Goal: Task Accomplishment & Management: Manage account settings

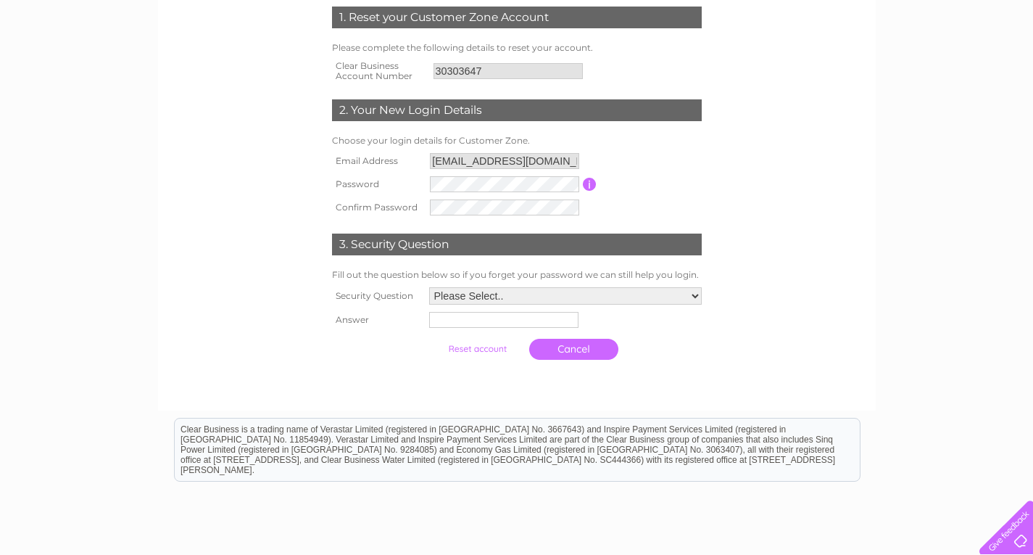
scroll to position [217, 0]
click at [426, 184] on td at bounding box center [505, 184] width 158 height 25
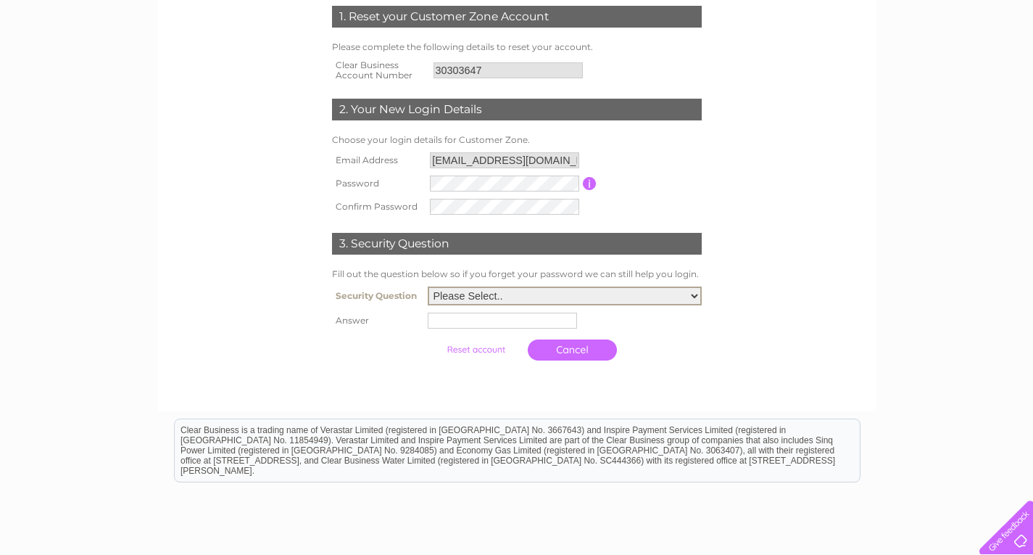
click at [510, 293] on select "Please Select.. In what town or city was your first job? In what town or city d…" at bounding box center [565, 295] width 274 height 19
select select "1"
click at [428, 287] on select "Please Select.. In what town or city was your first job? In what town or city d…" at bounding box center [565, 295] width 274 height 19
click at [510, 322] on input "text" at bounding box center [502, 320] width 149 height 16
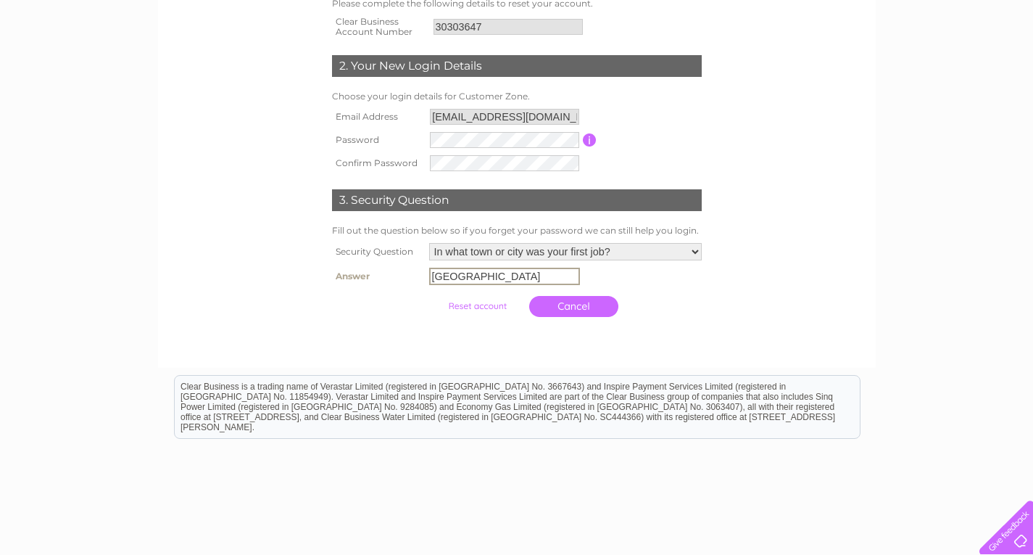
scroll to position [332, 0]
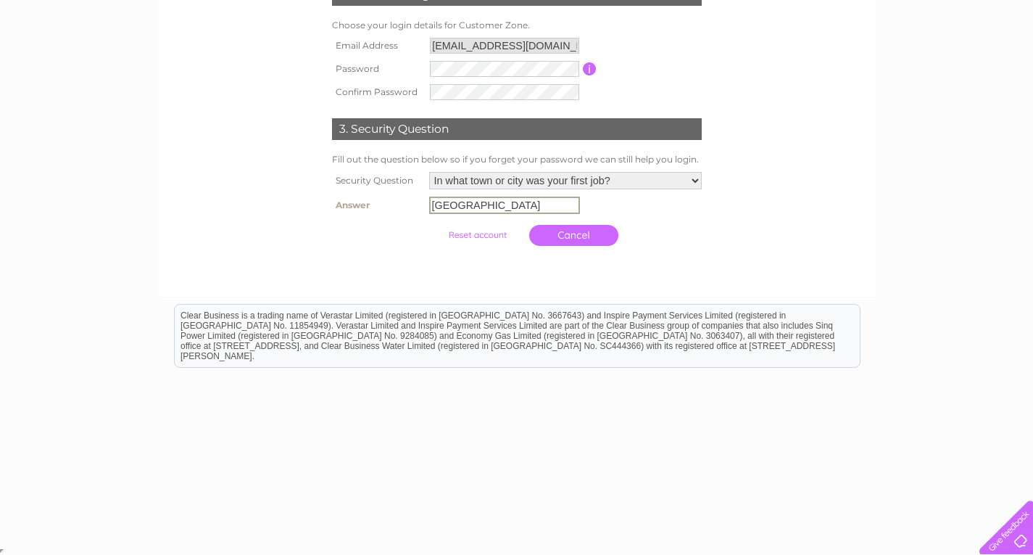
type input "london"
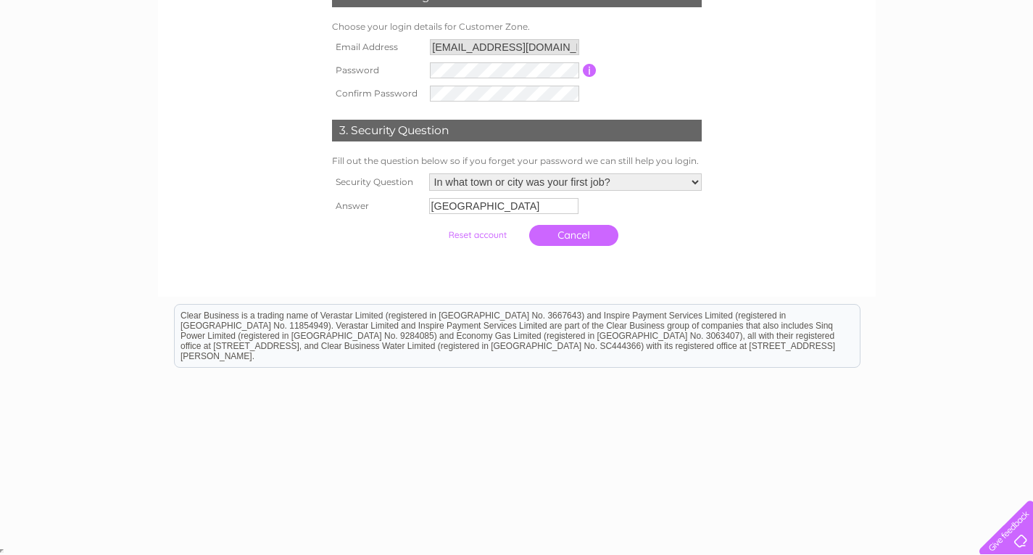
scroll to position [331, 0]
click at [481, 236] on input "submit" at bounding box center [477, 235] width 89 height 20
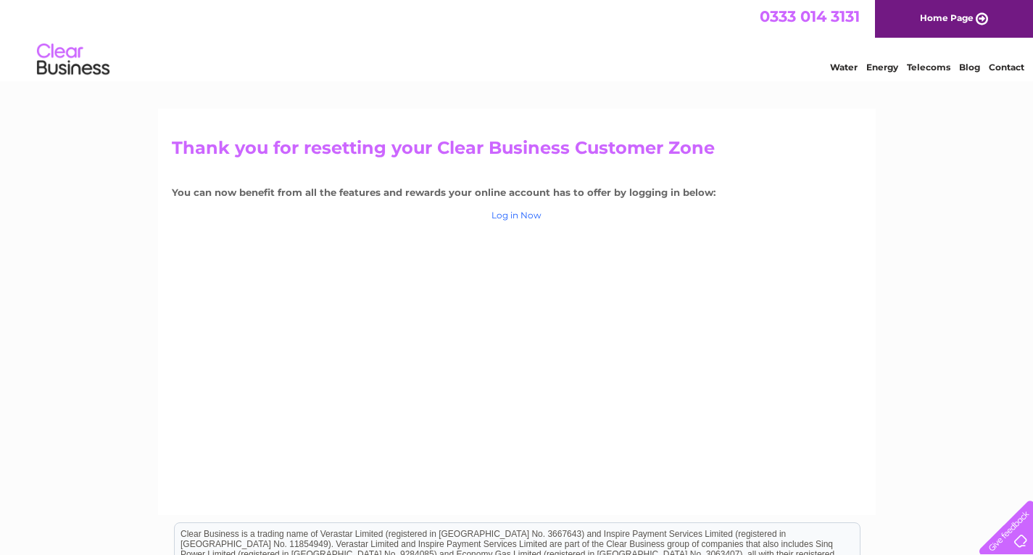
click at [502, 220] on link "Log in Now" at bounding box center [517, 215] width 50 height 11
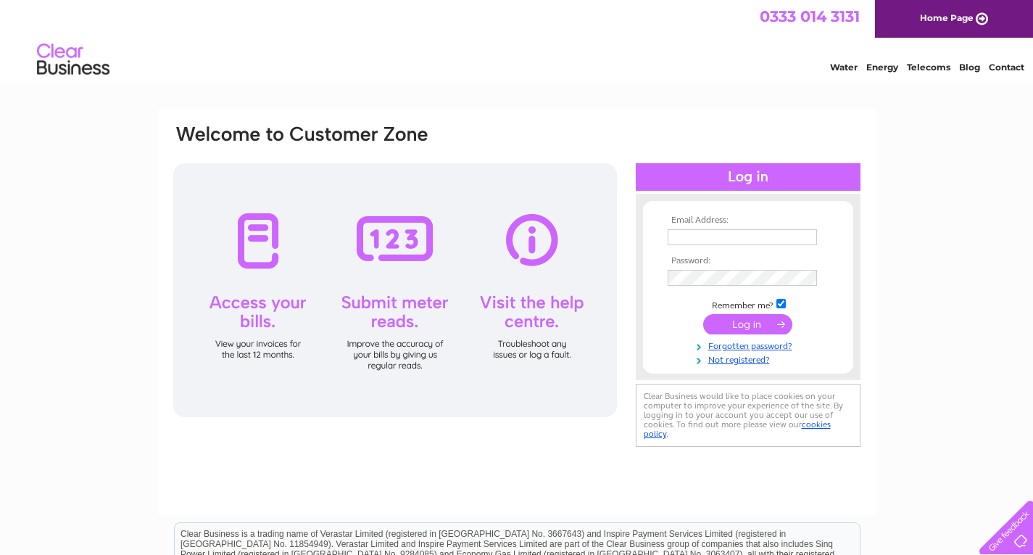
type input "[EMAIL_ADDRESS][DOMAIN_NAME]"
click at [740, 320] on input "submit" at bounding box center [747, 324] width 89 height 20
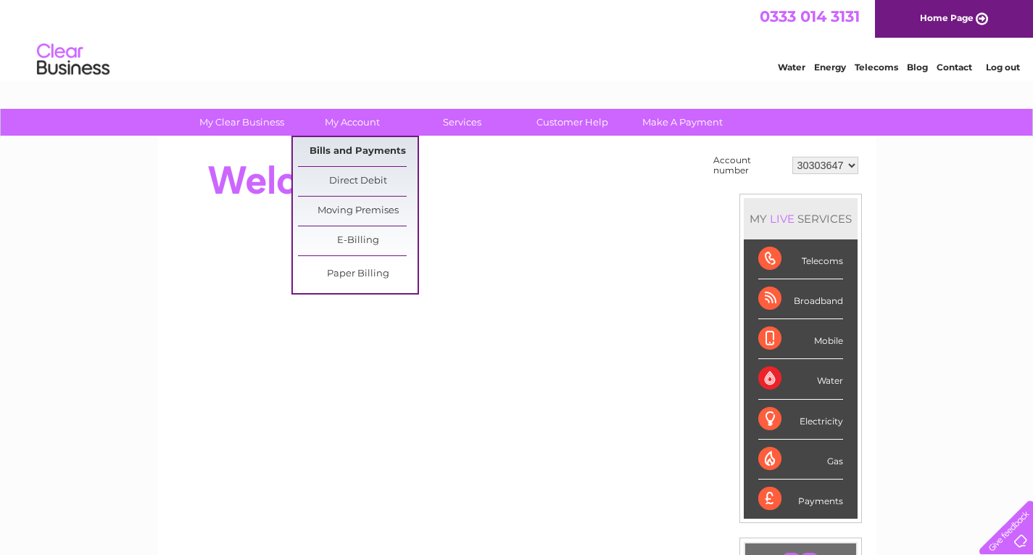
click at [340, 141] on link "Bills and Payments" at bounding box center [358, 151] width 120 height 29
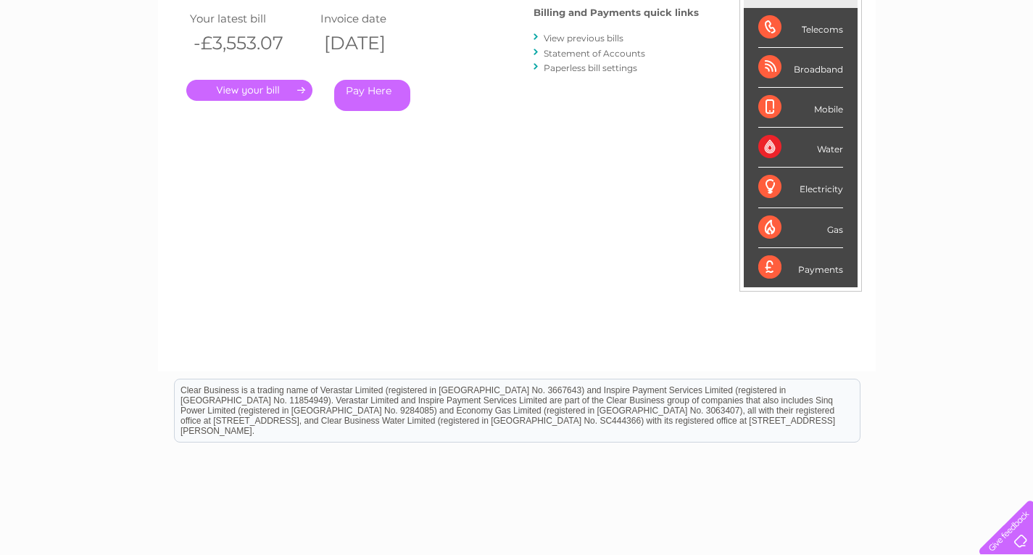
scroll to position [31, 0]
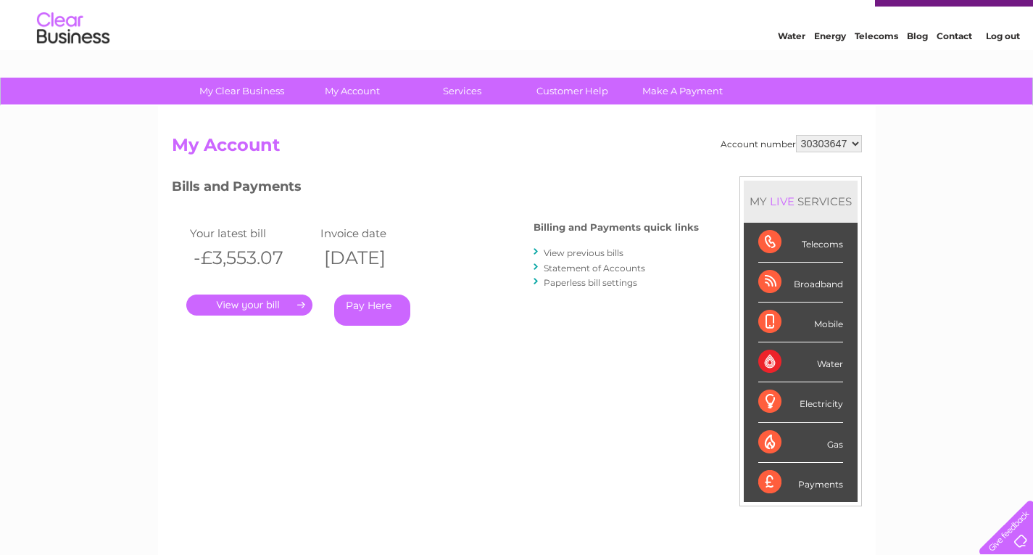
click at [276, 300] on link "." at bounding box center [249, 304] width 126 height 21
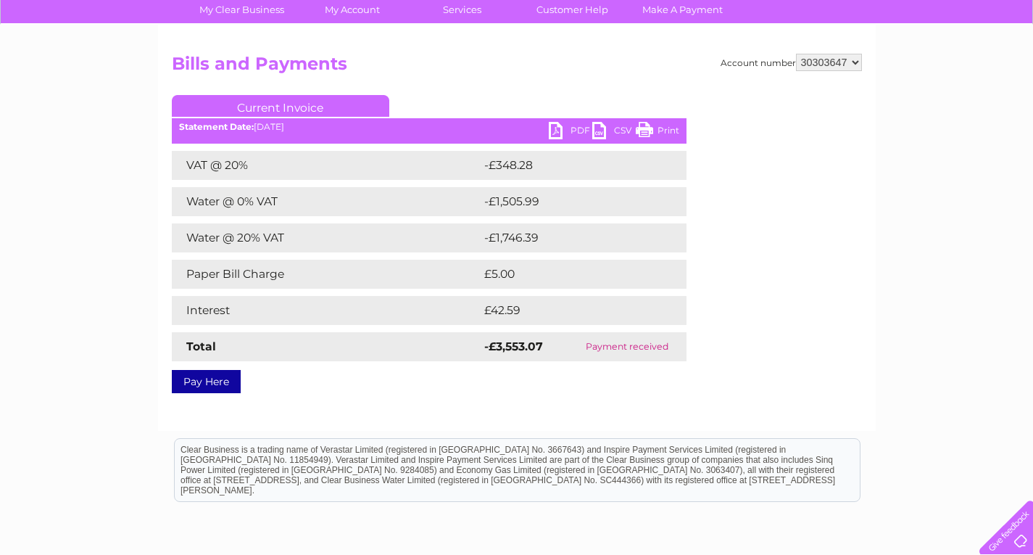
scroll to position [102, 0]
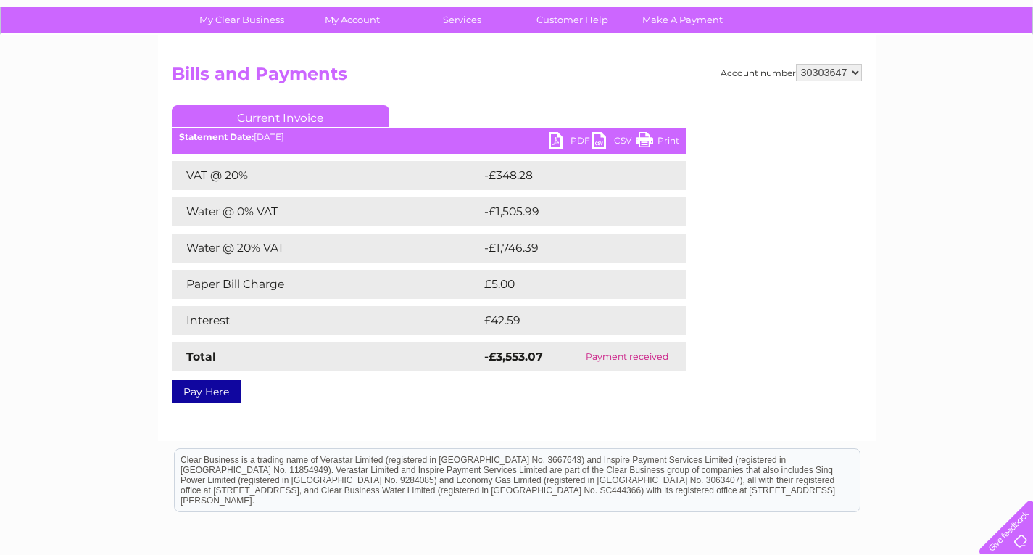
click at [574, 146] on link "PDF" at bounding box center [570, 142] width 43 height 21
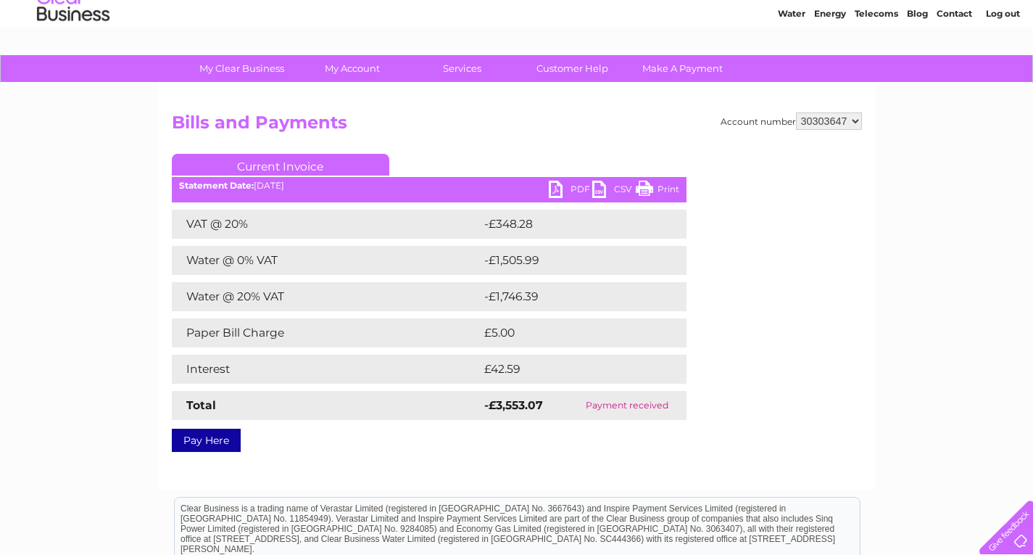
scroll to position [0, 0]
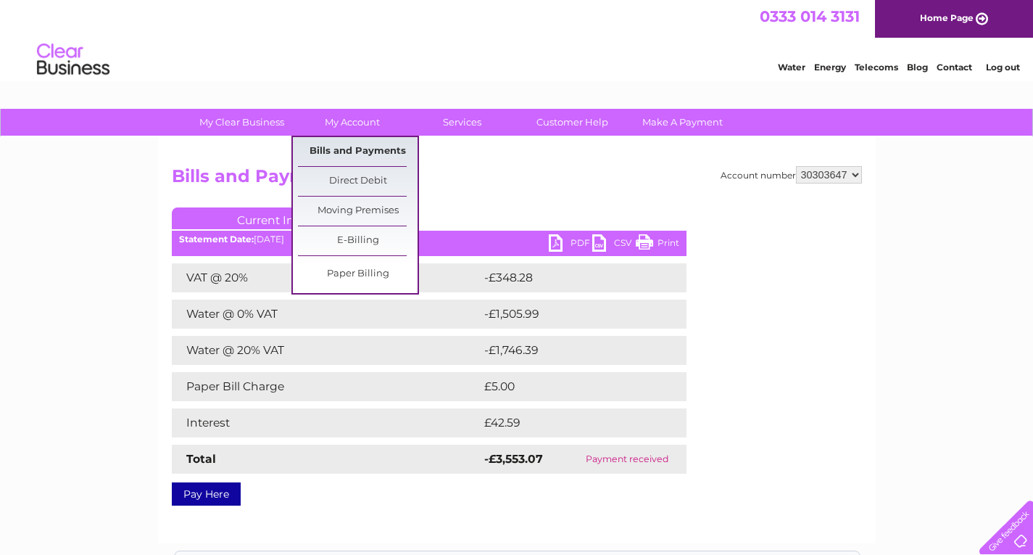
click at [352, 148] on link "Bills and Payments" at bounding box center [358, 151] width 120 height 29
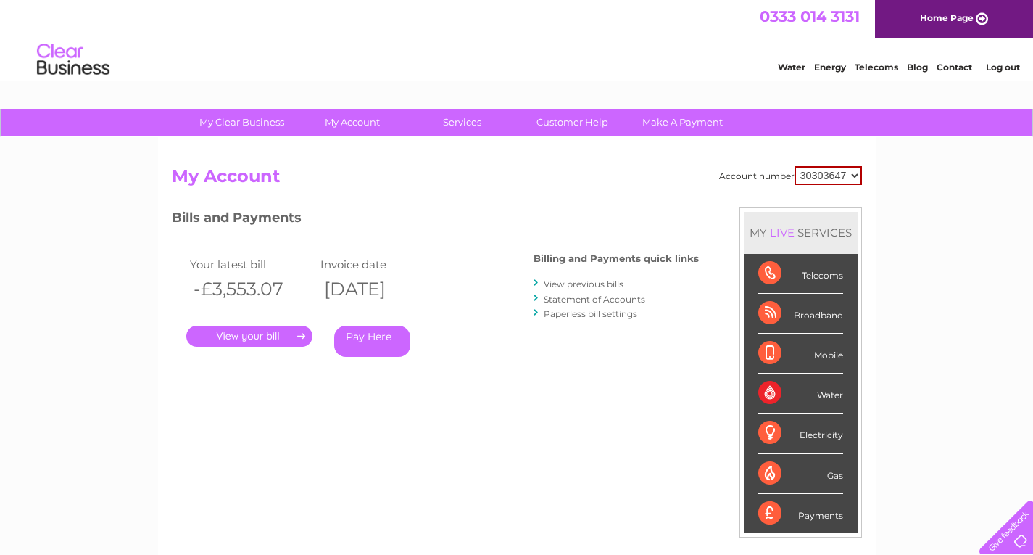
scroll to position [72, 0]
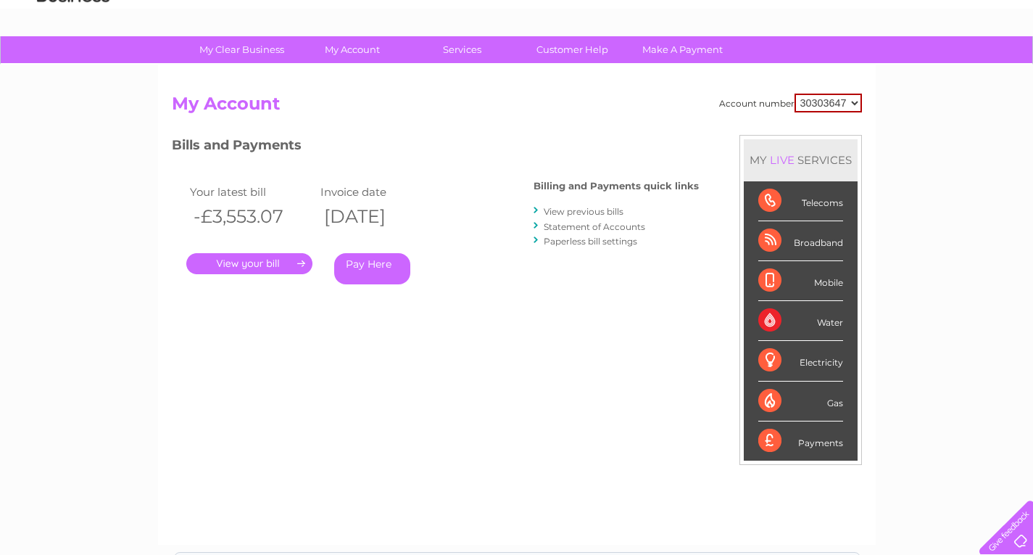
click at [276, 265] on link "." at bounding box center [249, 263] width 126 height 21
